Goal: Transaction & Acquisition: Obtain resource

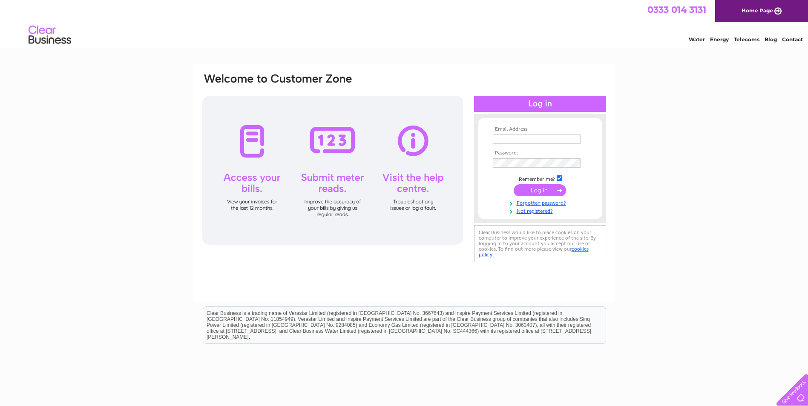
click at [523, 138] on input "text" at bounding box center [537, 139] width 88 height 9
type input "[EMAIL_ADDRESS][PERSON_NAME][DOMAIN_NAME]"
click at [514, 185] on input "submit" at bounding box center [540, 191] width 52 height 12
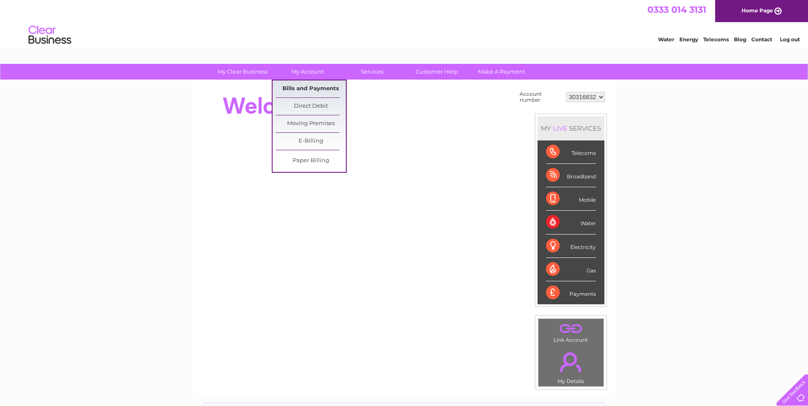
click at [303, 89] on link "Bills and Payments" at bounding box center [311, 89] width 70 height 17
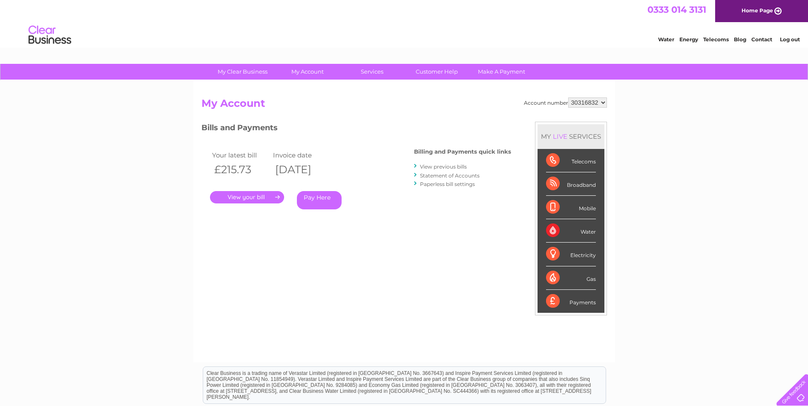
click at [241, 199] on link "." at bounding box center [247, 197] width 74 height 12
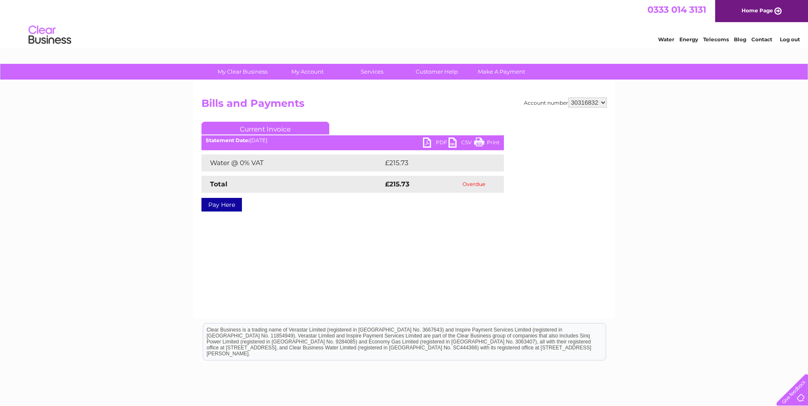
click at [429, 144] on link "PDF" at bounding box center [436, 144] width 26 height 12
click at [429, 141] on link "PDF" at bounding box center [436, 144] width 26 height 12
click at [440, 72] on link "Customer Help" at bounding box center [437, 72] width 70 height 16
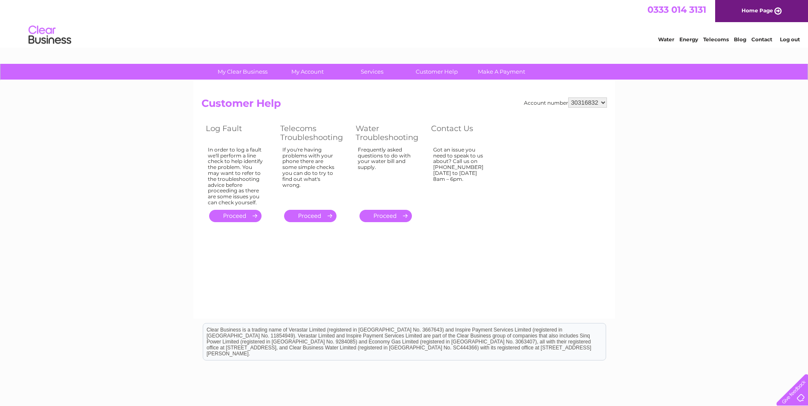
click at [757, 39] on link "Contact" at bounding box center [761, 39] width 21 height 6
